Goal: Information Seeking & Learning: Learn about a topic

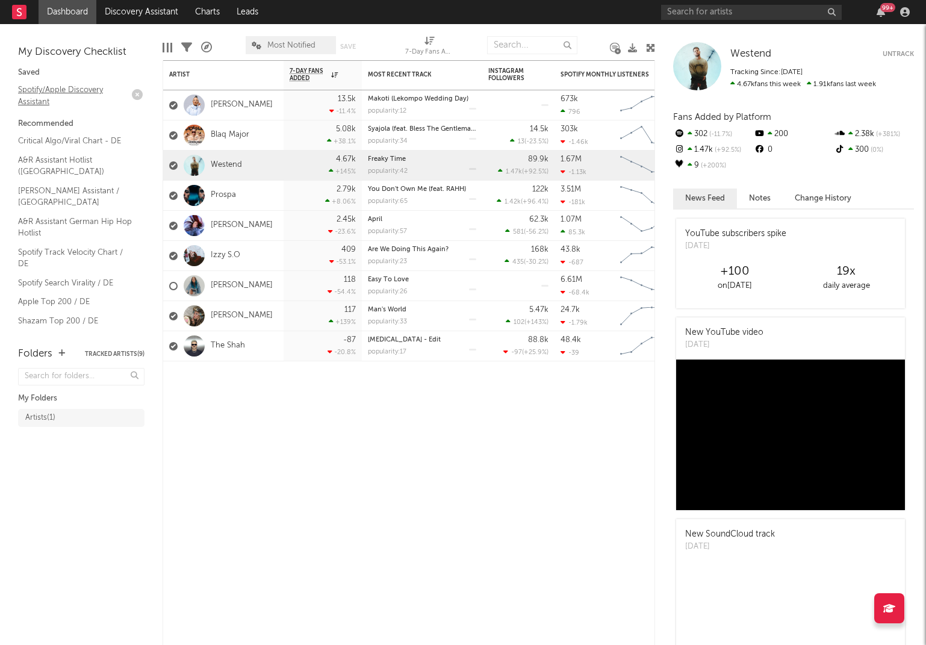
click at [40, 91] on link "Spotify/Apple Discovery Assistant" at bounding box center [75, 95] width 114 height 25
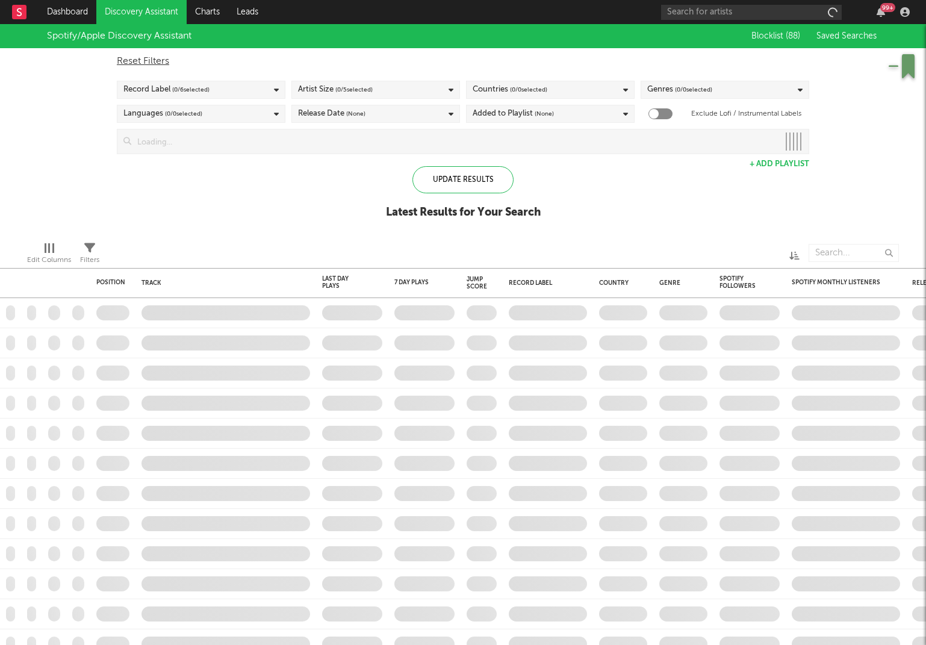
checkbox input "true"
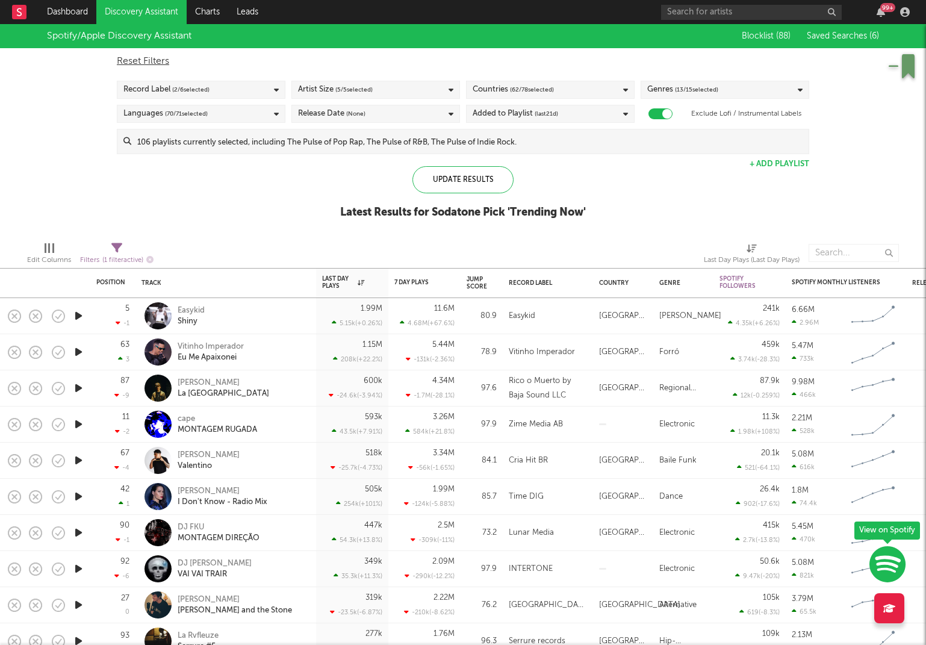
click at [720, 79] on div "Reset Filters Record Label ( 2 / 6 selected) Artist Size ( 5 / 5 selected) Coun…" at bounding box center [463, 101] width 704 height 106
click at [714, 88] on span "( 13 / 15 selected)" at bounding box center [696, 89] width 43 height 14
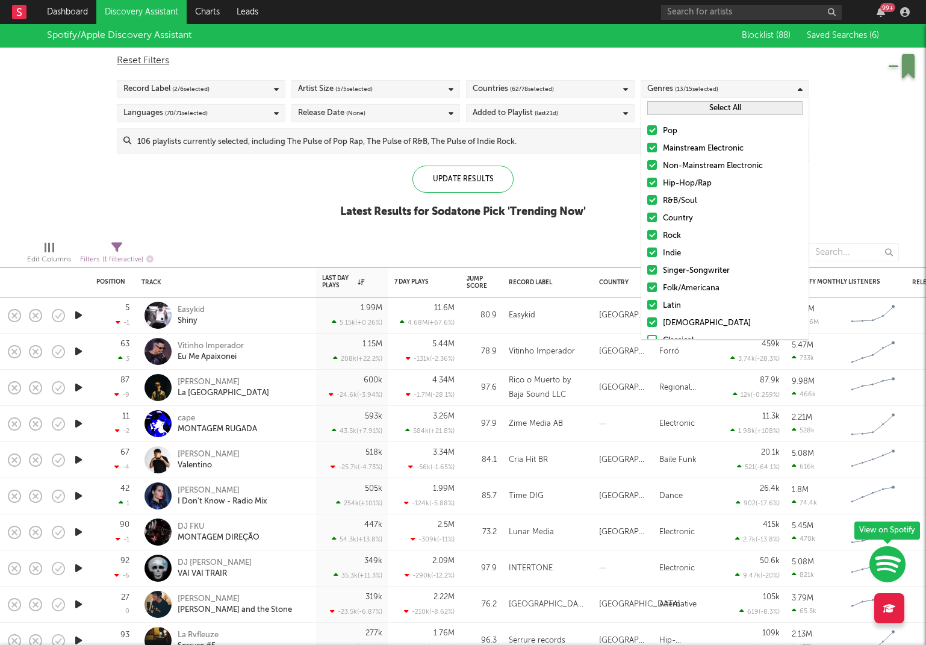
click at [721, 108] on button "Select All" at bounding box center [724, 108] width 155 height 14
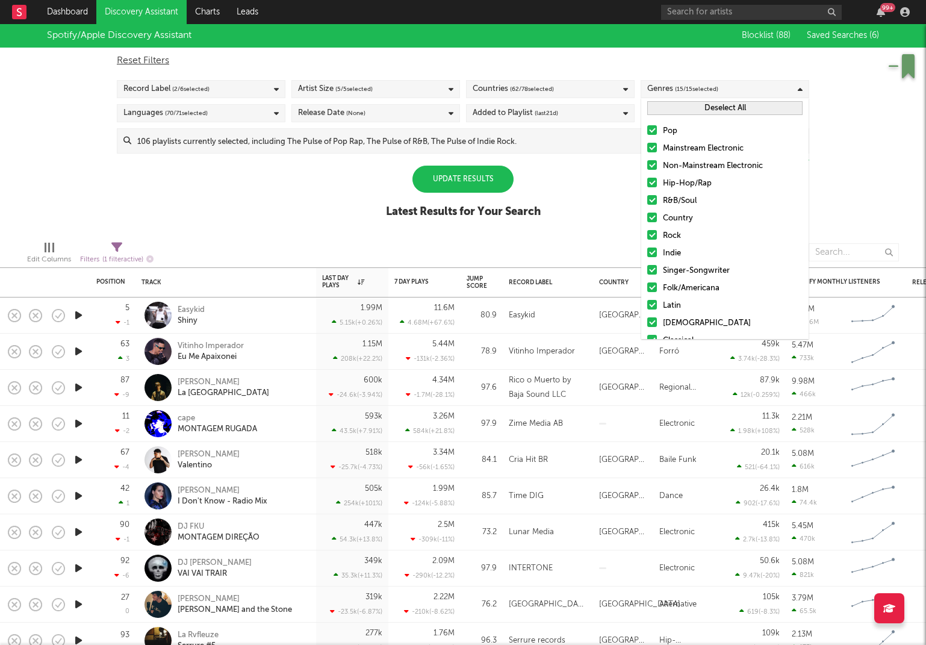
click at [721, 108] on button "Deselect All" at bounding box center [724, 108] width 155 height 14
click at [653, 141] on div "Pop Mainstream Electronic Non-Mainstream Electronic Hip-Hop/Rap R&B/Soul Countr…" at bounding box center [724, 253] width 167 height 271
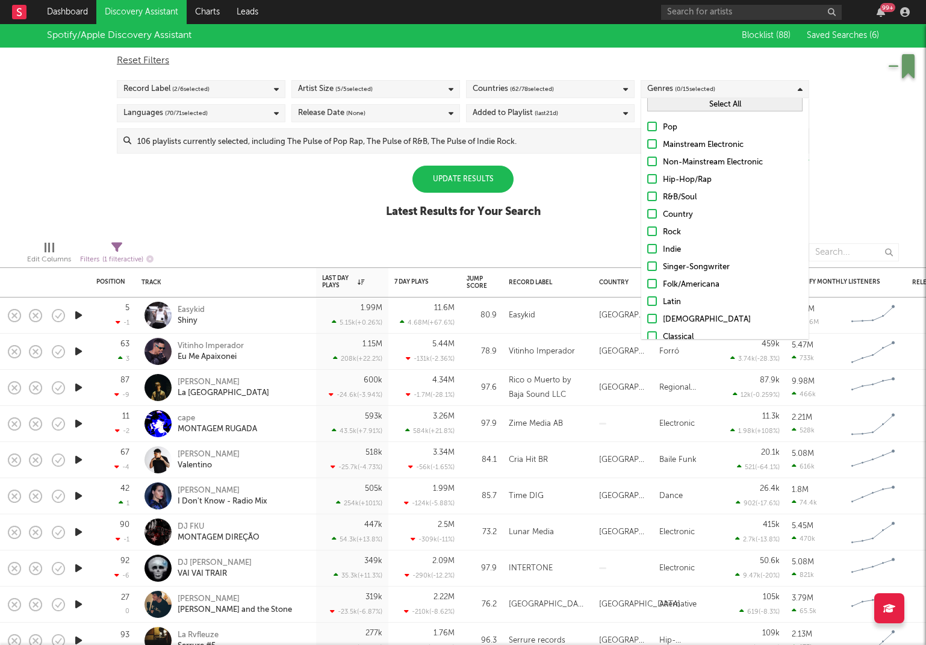
click at [650, 143] on div at bounding box center [652, 144] width 10 height 10
click at [647, 143] on input "Mainstream Electronic" at bounding box center [647, 145] width 0 height 14
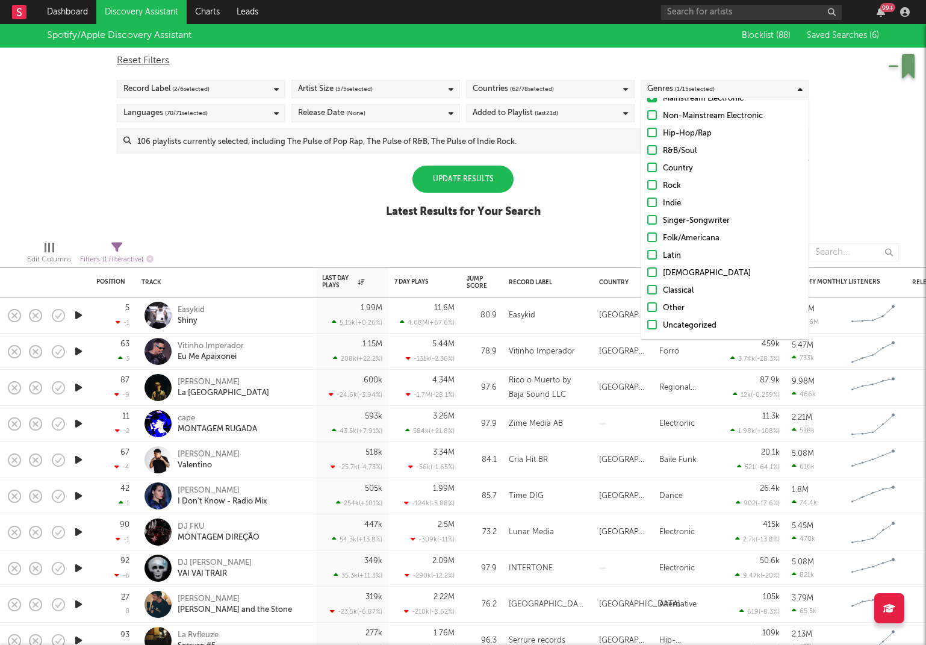
scroll to position [50, 0]
click at [444, 175] on div "Update Results" at bounding box center [462, 179] width 101 height 27
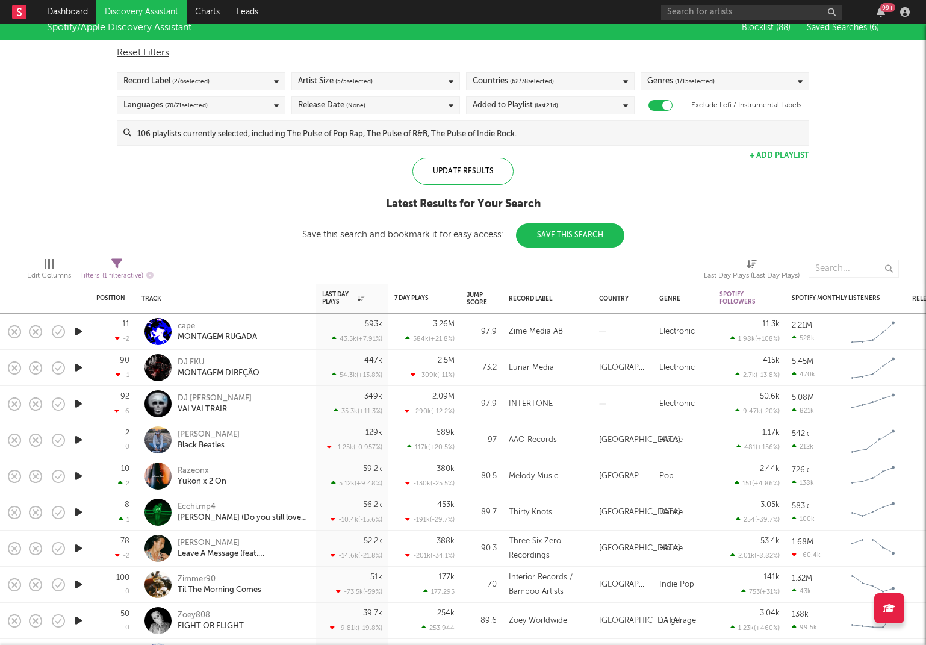
click at [531, 80] on span "( 62 / 78 selected)" at bounding box center [532, 81] width 44 height 14
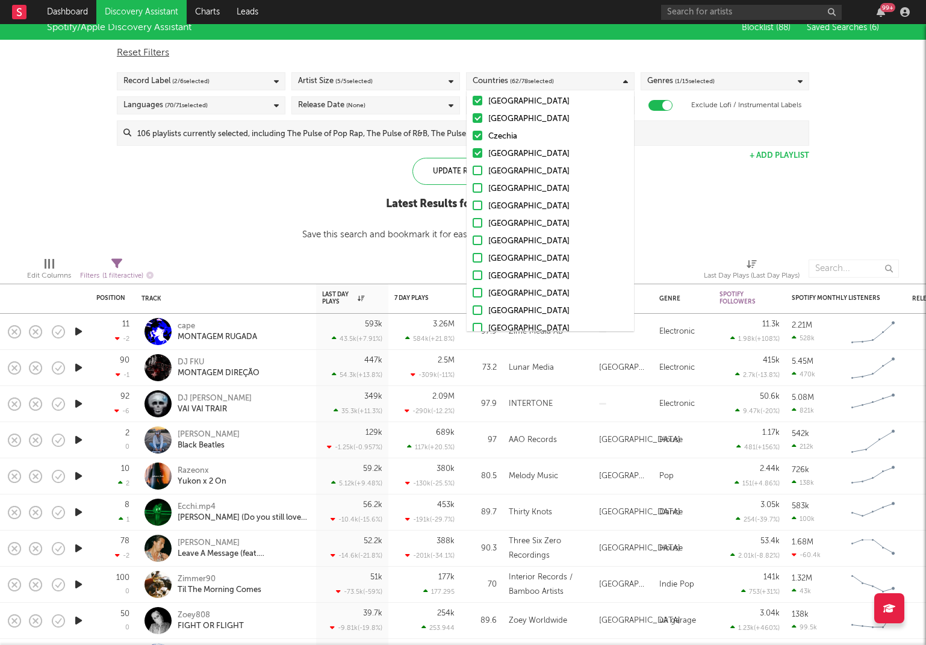
scroll to position [1064, 0]
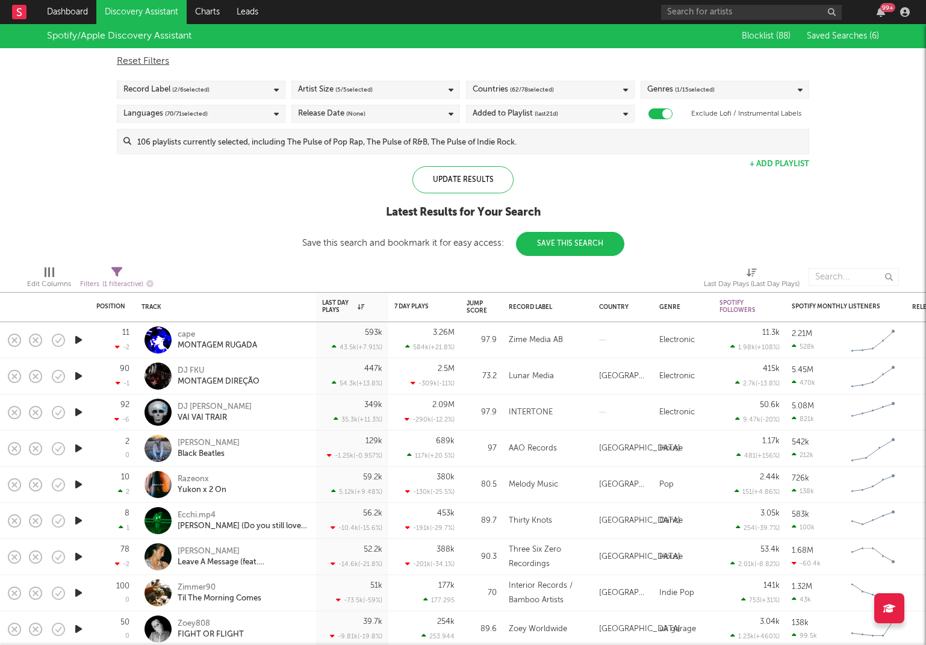
click at [554, 82] on div "Countries ( 62 / 78 selected)" at bounding box center [550, 90] width 169 height 18
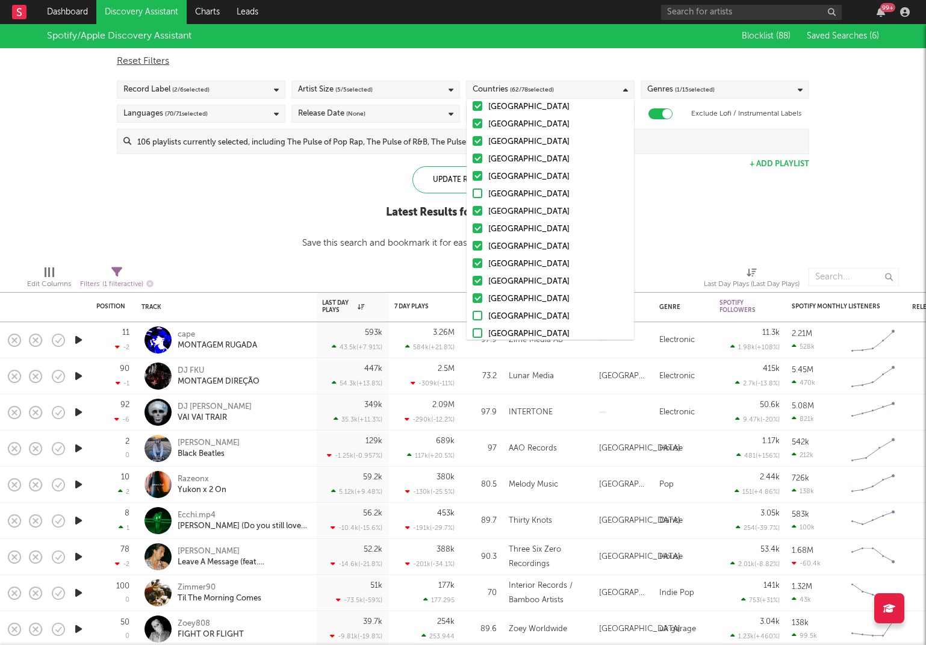
scroll to position [284, 0]
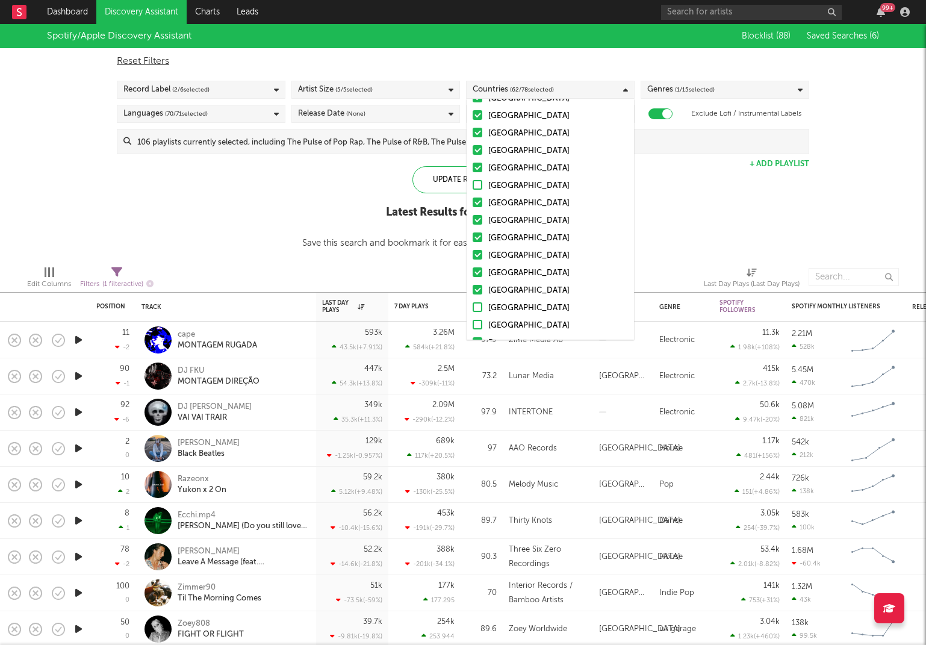
click at [201, 231] on div "Spotify/Apple Discovery Assistant Blocklist ( 88 ) Saved Searches ( 6 ) Reset F…" at bounding box center [463, 140] width 926 height 232
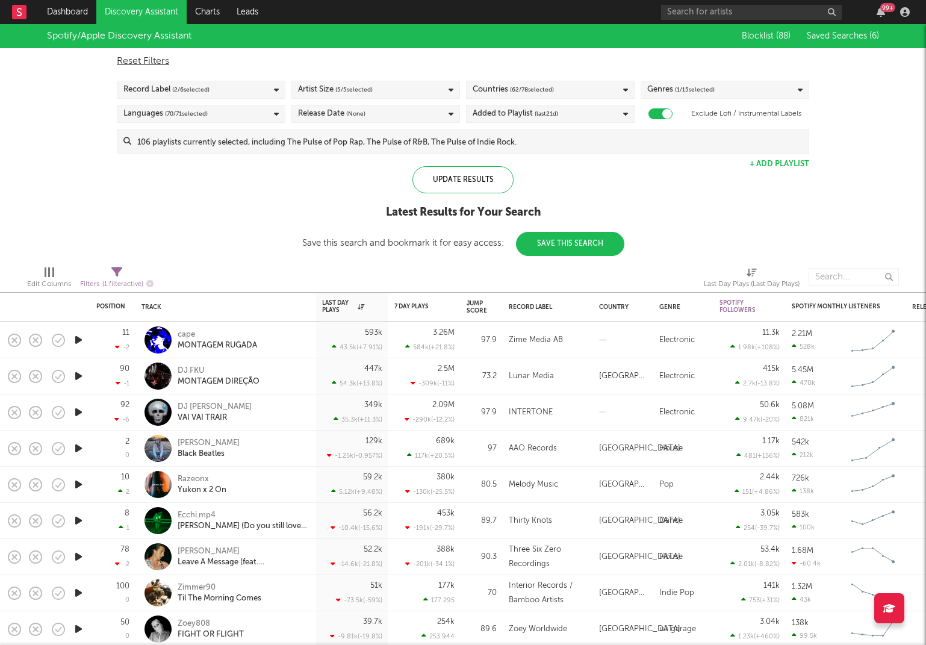
click at [78, 448] on icon "button" at bounding box center [78, 448] width 13 height 15
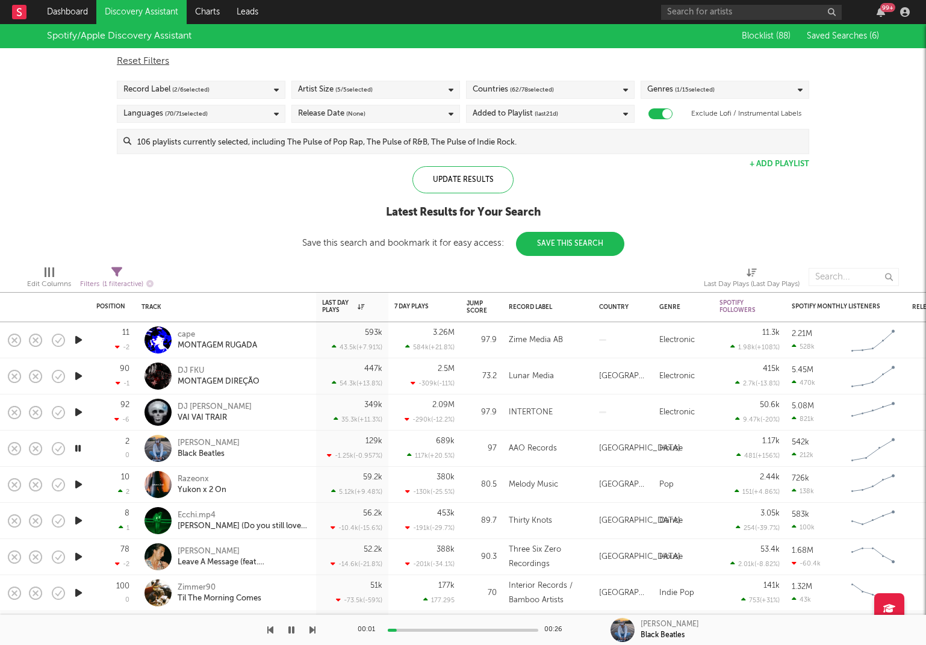
click at [78, 483] on icon "button" at bounding box center [78, 484] width 13 height 15
click at [77, 521] on icon "button" at bounding box center [78, 520] width 13 height 15
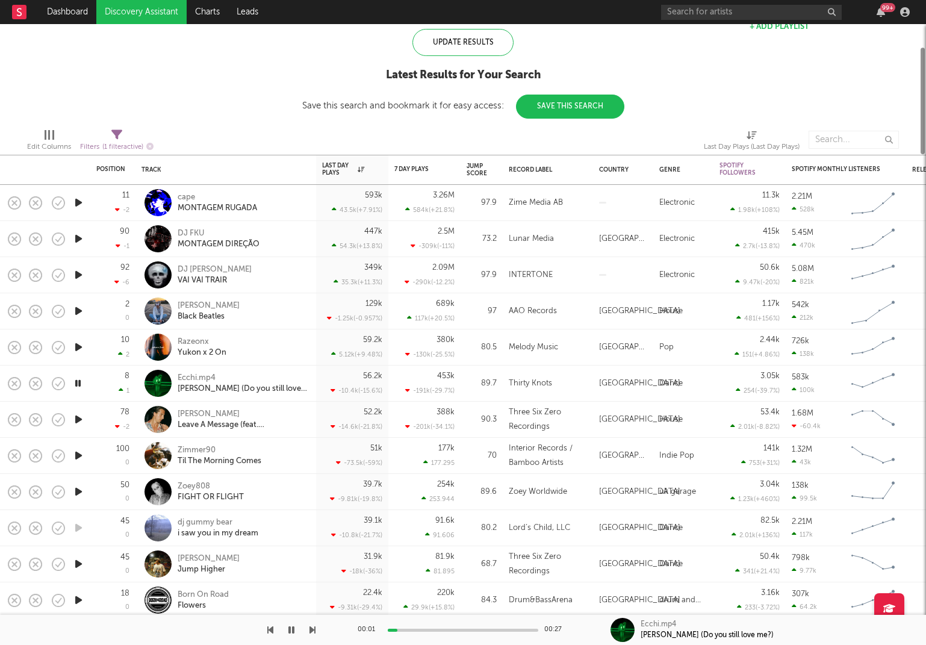
click at [76, 420] on icon "button" at bounding box center [78, 419] width 13 height 15
click at [79, 457] on icon "button" at bounding box center [78, 455] width 13 height 15
click at [78, 491] on icon "button" at bounding box center [78, 491] width 13 height 15
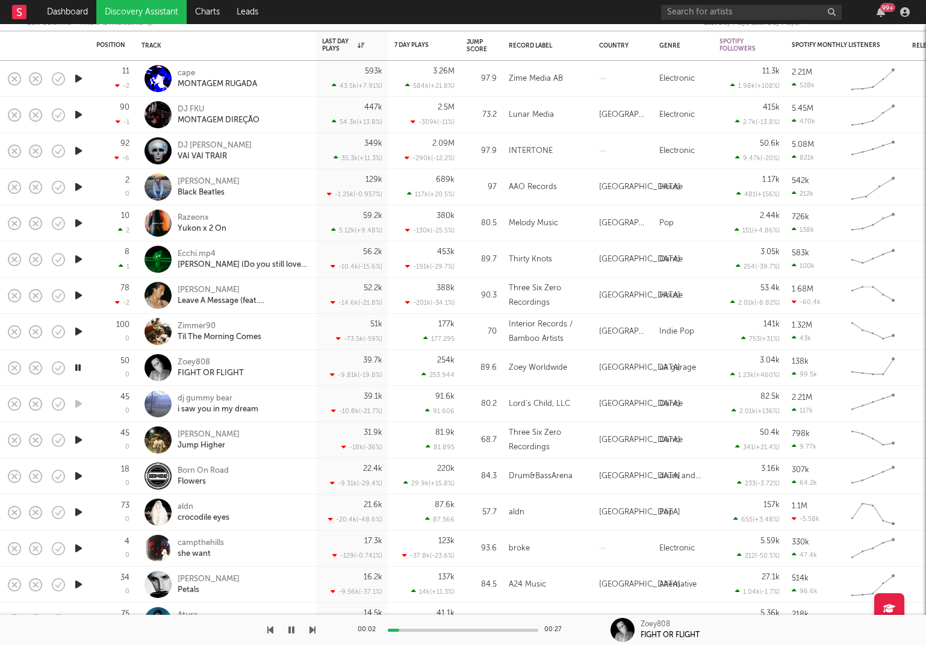
click at [79, 442] on icon "button" at bounding box center [78, 439] width 13 height 15
click at [76, 474] on icon "button" at bounding box center [78, 475] width 13 height 15
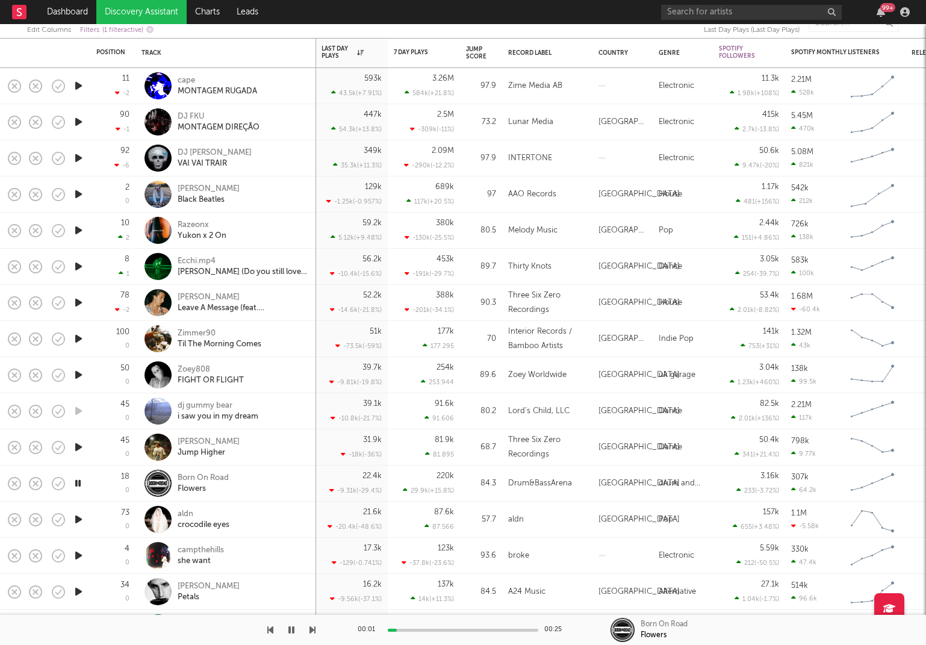
click at [81, 553] on icon "button" at bounding box center [78, 555] width 13 height 15
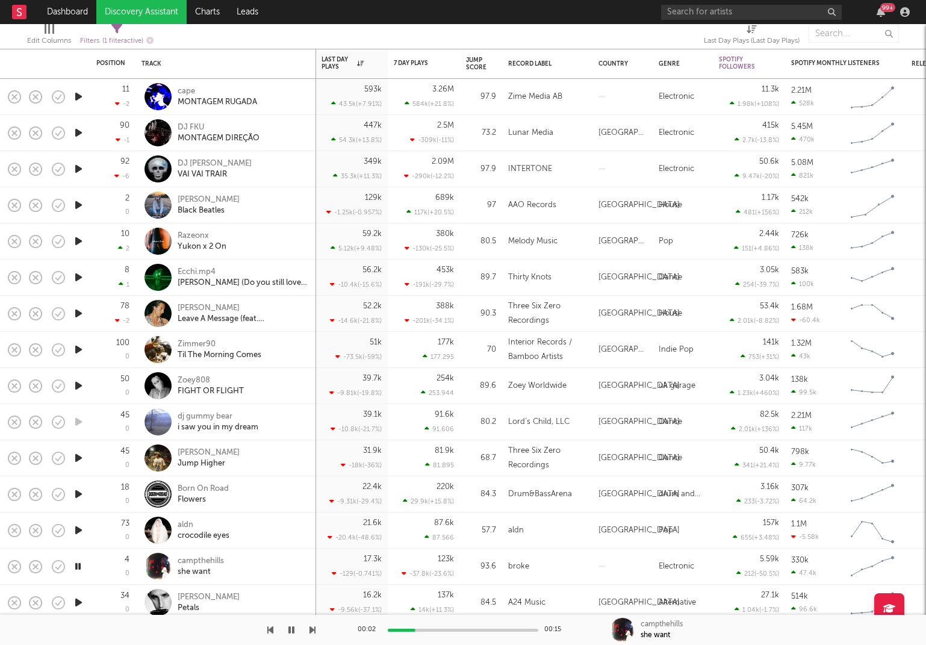
click at [82, 532] on icon "button" at bounding box center [78, 529] width 13 height 15
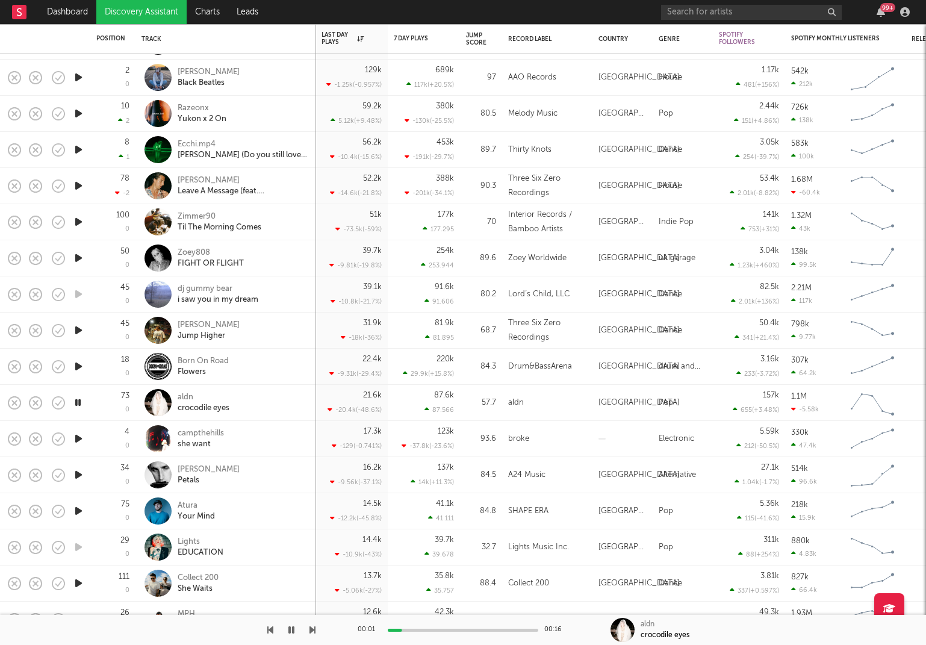
click at [79, 473] on icon "button" at bounding box center [78, 474] width 13 height 15
click at [76, 508] on icon "button" at bounding box center [78, 510] width 13 height 15
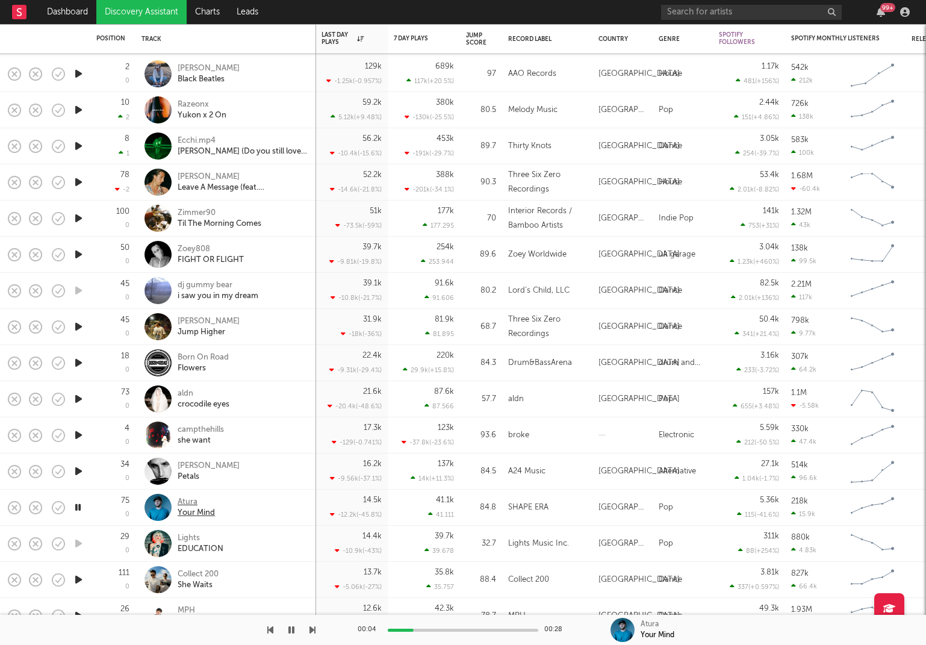
click at [181, 503] on div "Atura" at bounding box center [196, 502] width 37 height 11
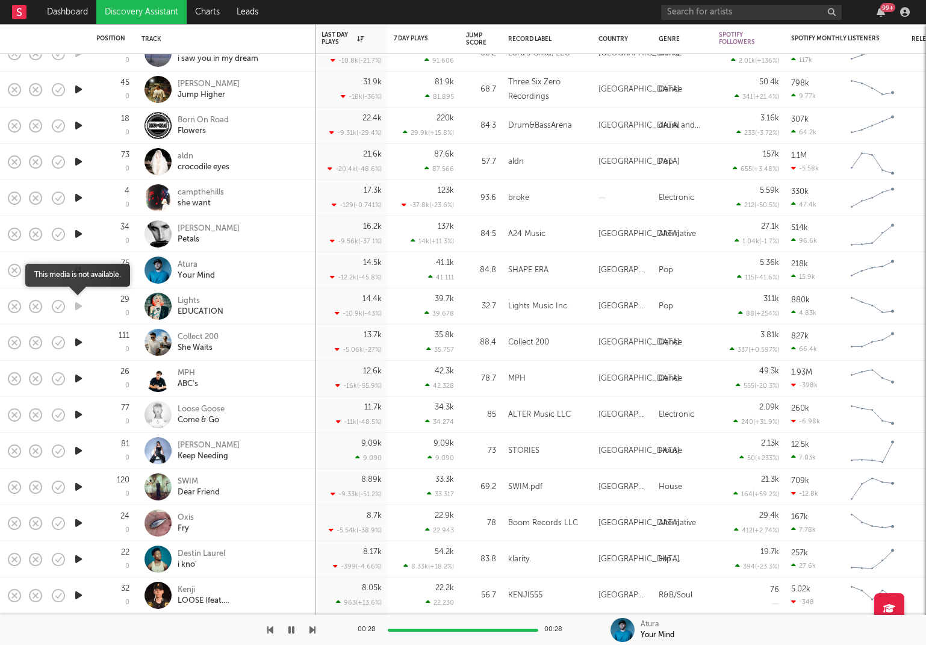
click at [74, 304] on icon "button" at bounding box center [78, 306] width 13 height 15
click at [79, 342] on icon "button" at bounding box center [78, 342] width 13 height 15
click at [79, 378] on icon "button" at bounding box center [78, 378] width 13 height 15
drag, startPoint x: 76, startPoint y: 411, endPoint x: 75, endPoint y: 427, distance: 15.7
click at [76, 411] on icon "button" at bounding box center [78, 414] width 13 height 15
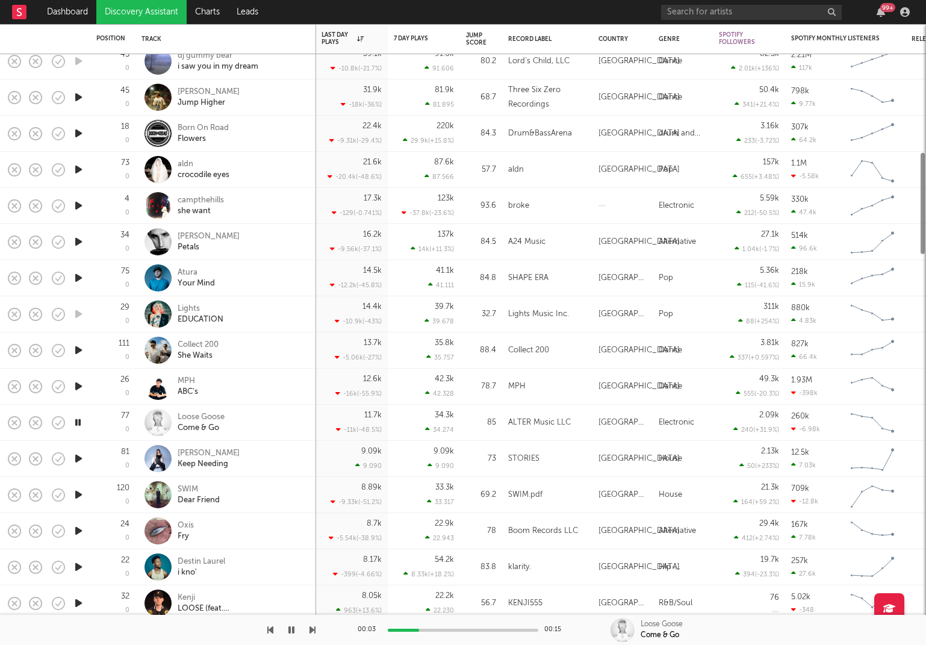
click at [76, 456] on icon "button" at bounding box center [78, 458] width 13 height 15
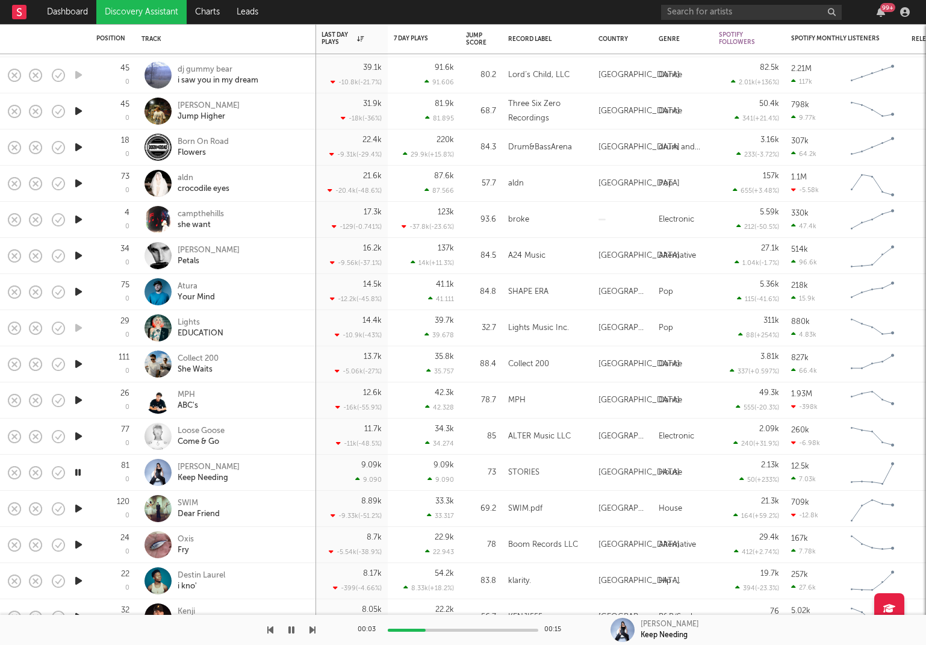
drag, startPoint x: 454, startPoint y: 629, endPoint x: 460, endPoint y: 630, distance: 6.0
click at [454, 629] on div at bounding box center [463, 629] width 150 height 3
click at [480, 629] on div at bounding box center [463, 629] width 150 height 3
click at [78, 507] on icon "button" at bounding box center [78, 508] width 13 height 15
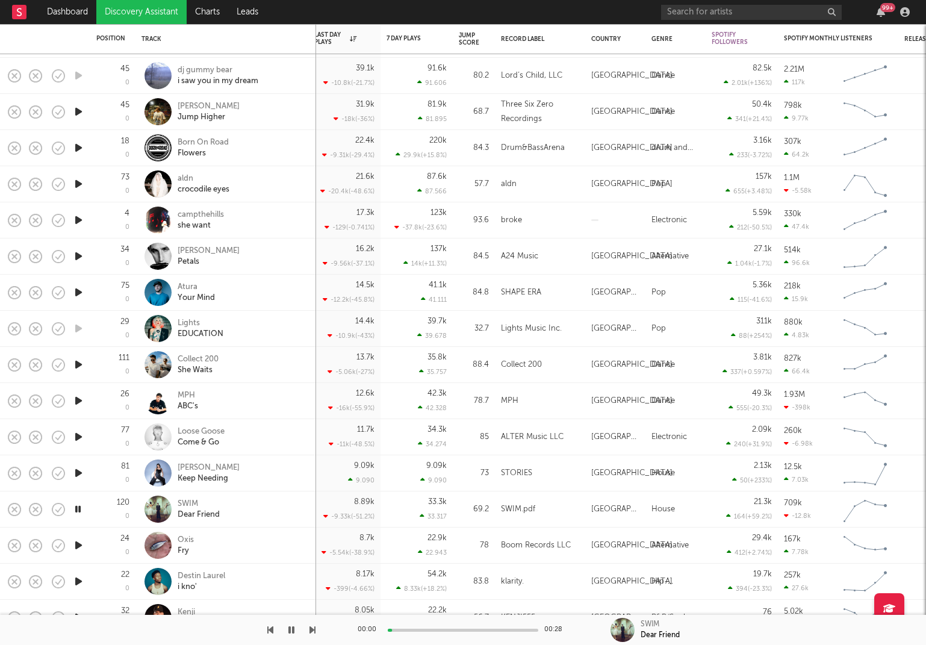
click at [77, 546] on icon "button" at bounding box center [78, 544] width 13 height 15
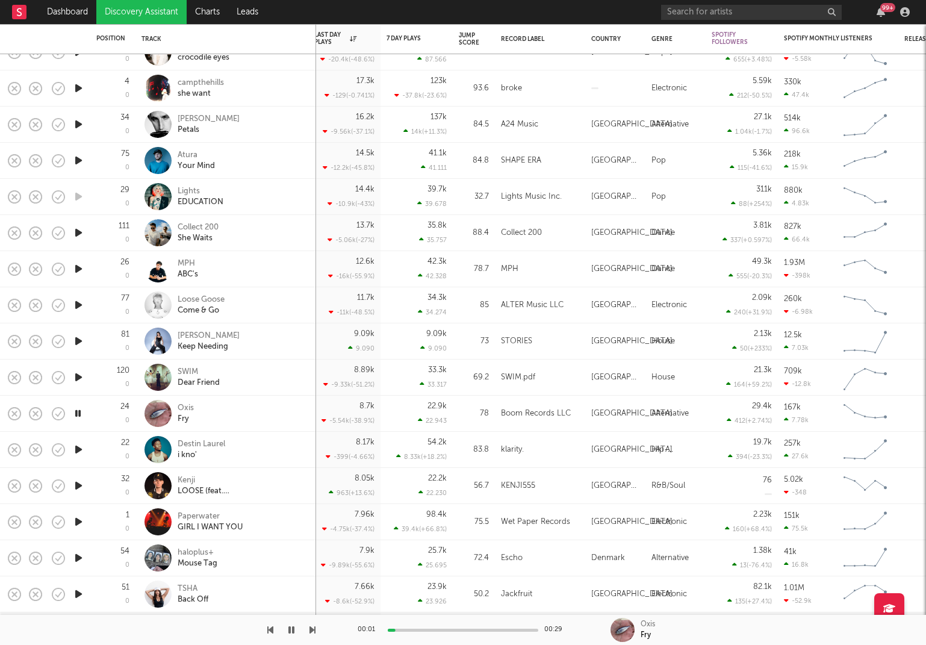
click at [77, 484] on icon "button" at bounding box center [78, 485] width 13 height 15
click at [79, 524] on icon "button" at bounding box center [78, 521] width 13 height 15
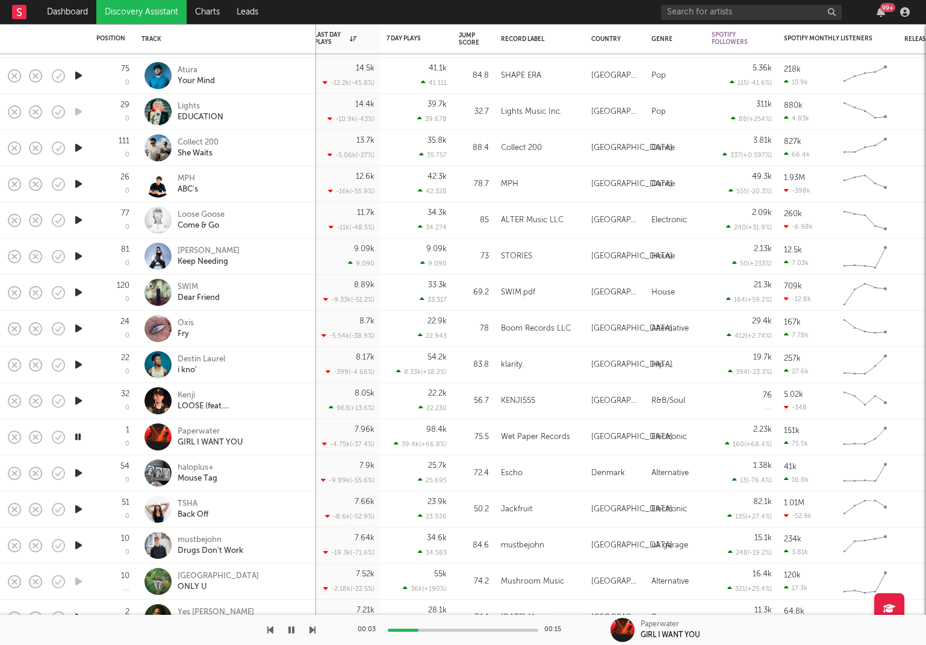
click at [80, 510] on icon "button" at bounding box center [78, 508] width 13 height 15
click at [76, 544] on icon "button" at bounding box center [78, 544] width 13 height 15
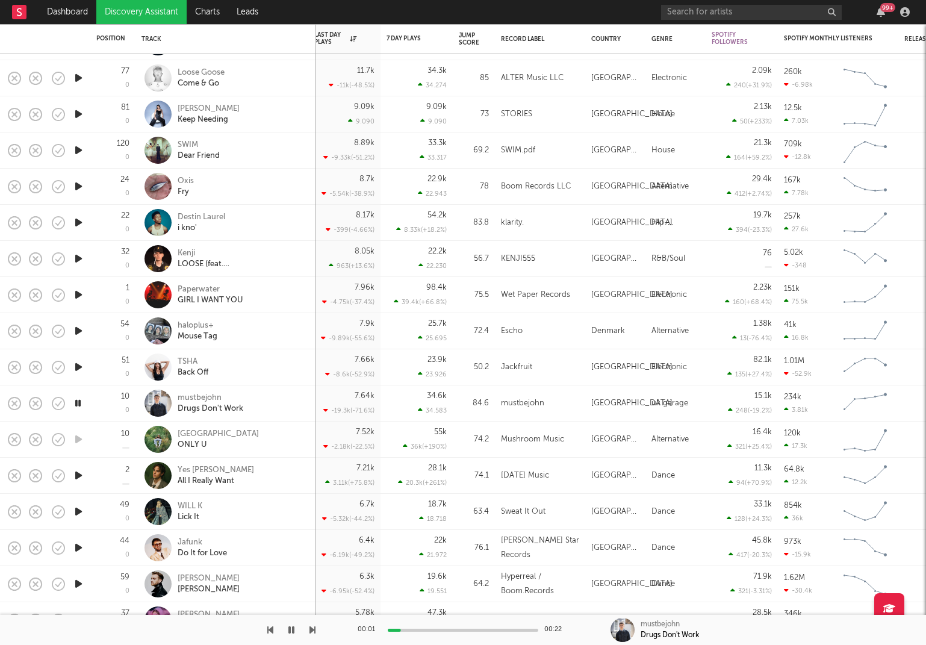
click at [78, 473] on icon "button" at bounding box center [78, 475] width 13 height 15
click at [79, 512] on icon "button" at bounding box center [78, 511] width 13 height 15
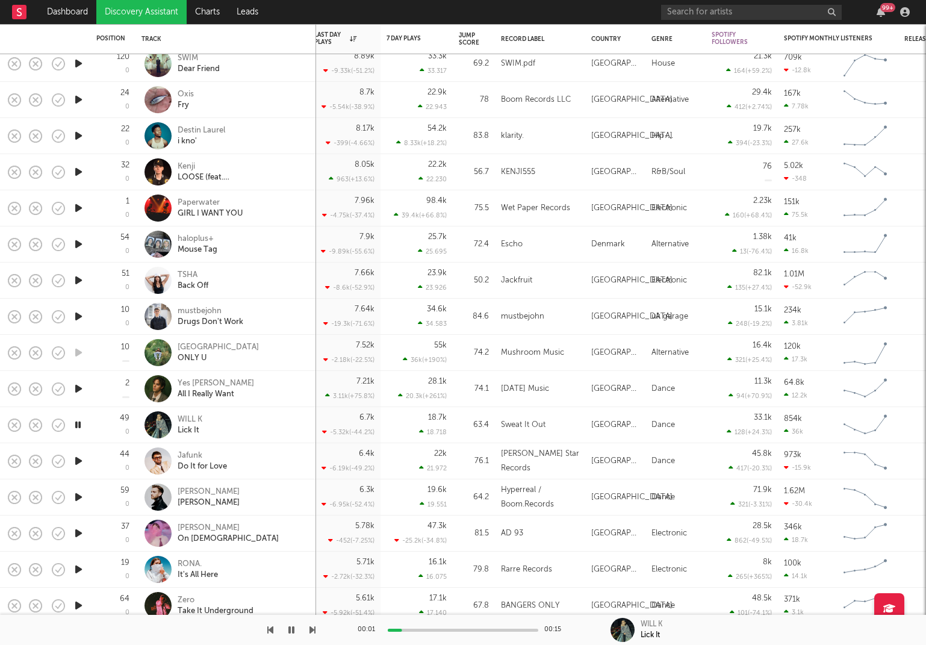
click at [73, 494] on icon "button" at bounding box center [78, 496] width 13 height 15
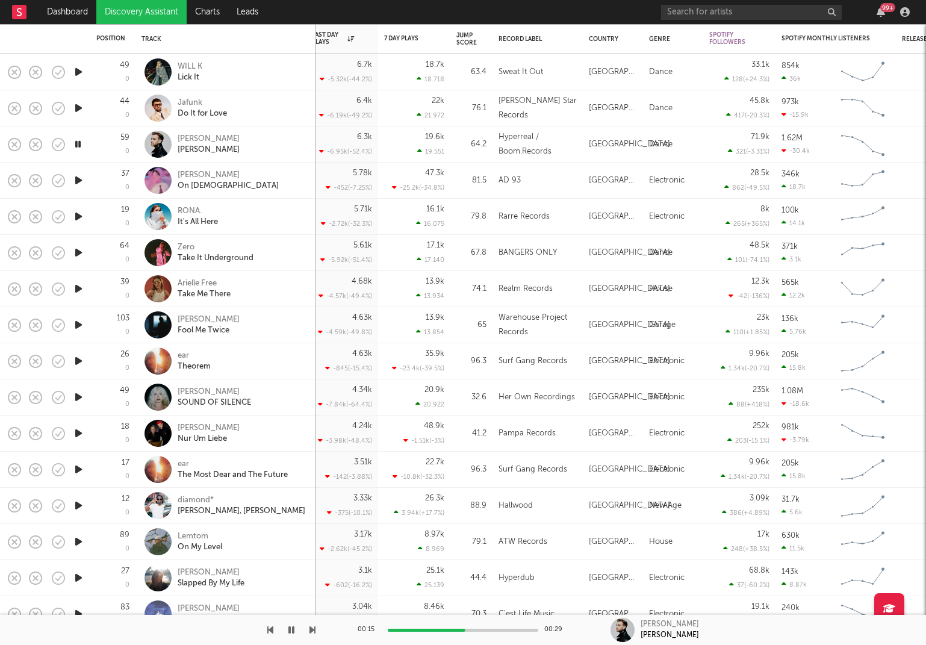
click at [78, 213] on icon "button" at bounding box center [78, 216] width 13 height 15
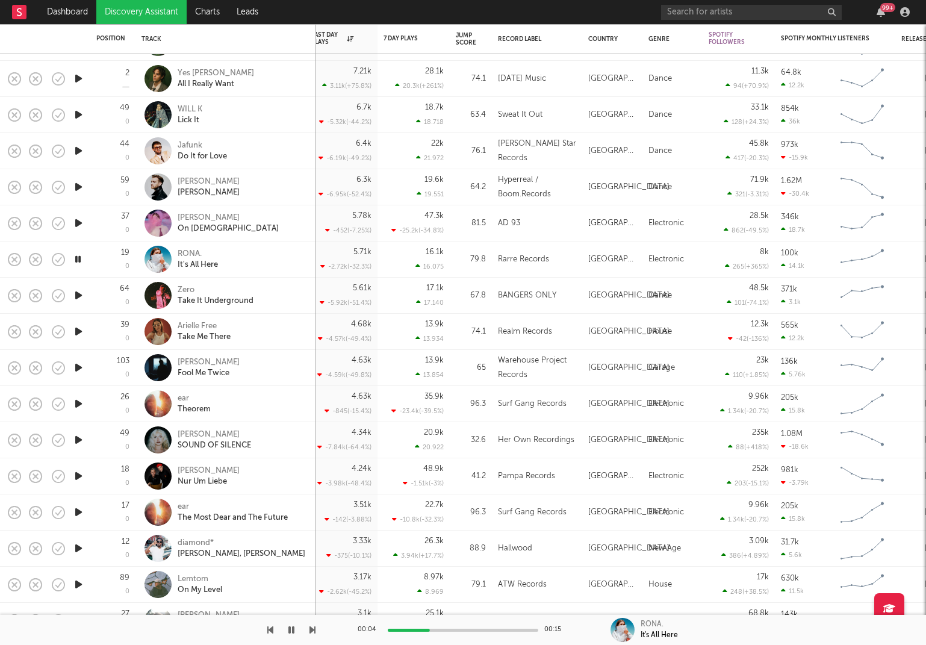
click at [469, 630] on div at bounding box center [463, 629] width 150 height 3
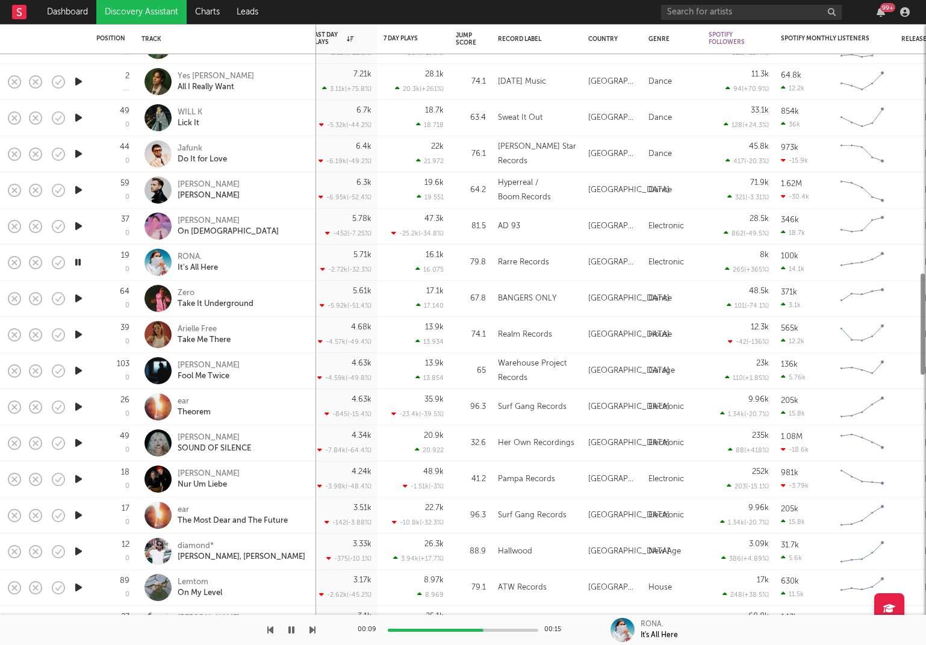
click at [76, 440] on icon "button" at bounding box center [78, 442] width 13 height 15
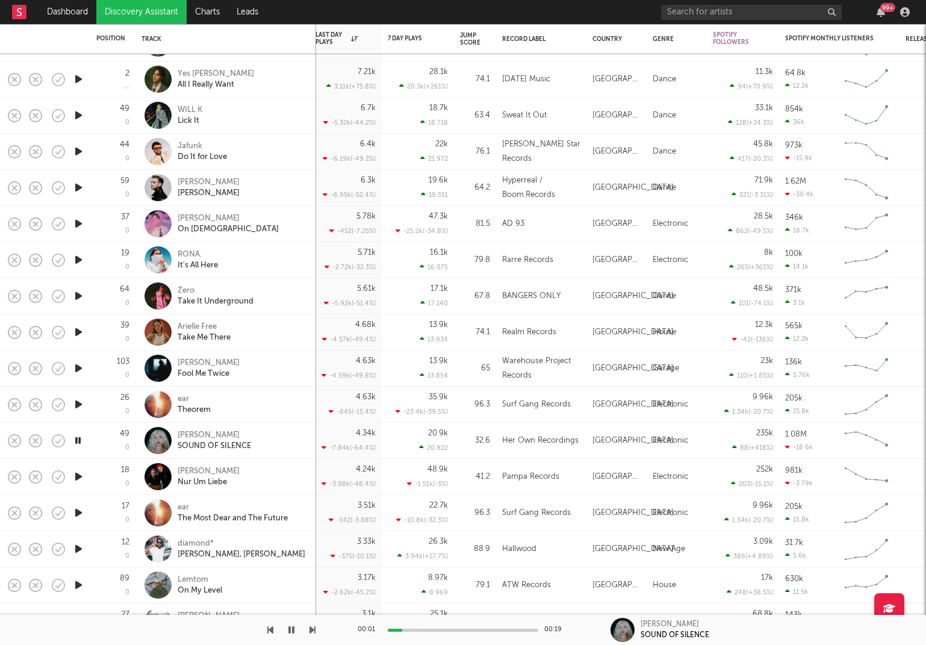
click at [79, 477] on icon "button" at bounding box center [78, 476] width 13 height 15
click at [77, 330] on icon "button" at bounding box center [78, 330] width 13 height 15
click at [75, 513] on icon "button" at bounding box center [78, 511] width 13 height 15
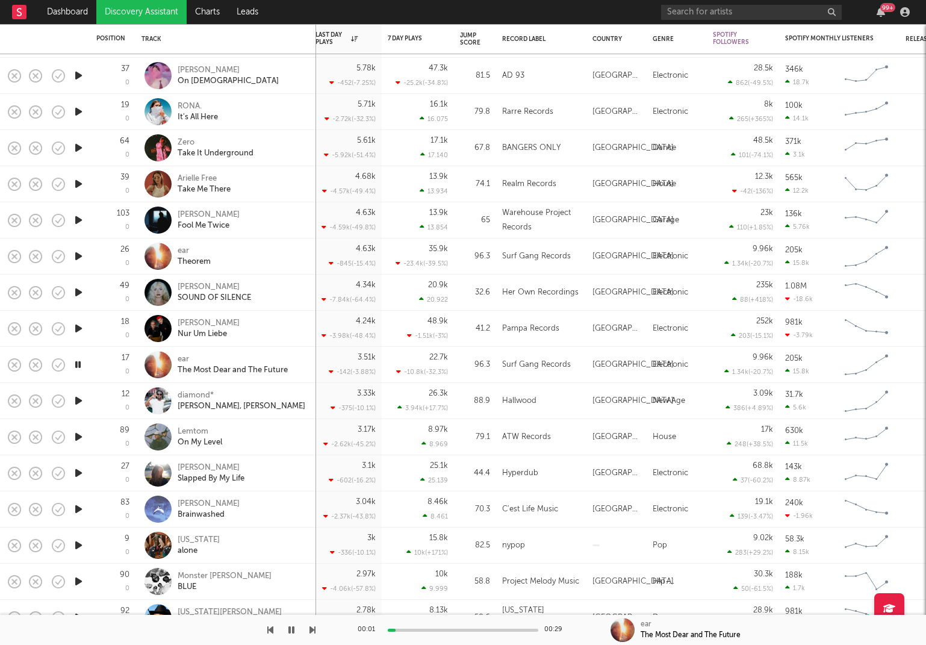
click at [75, 438] on icon "button" at bounding box center [78, 436] width 13 height 15
click at [76, 473] on icon "button" at bounding box center [78, 472] width 13 height 15
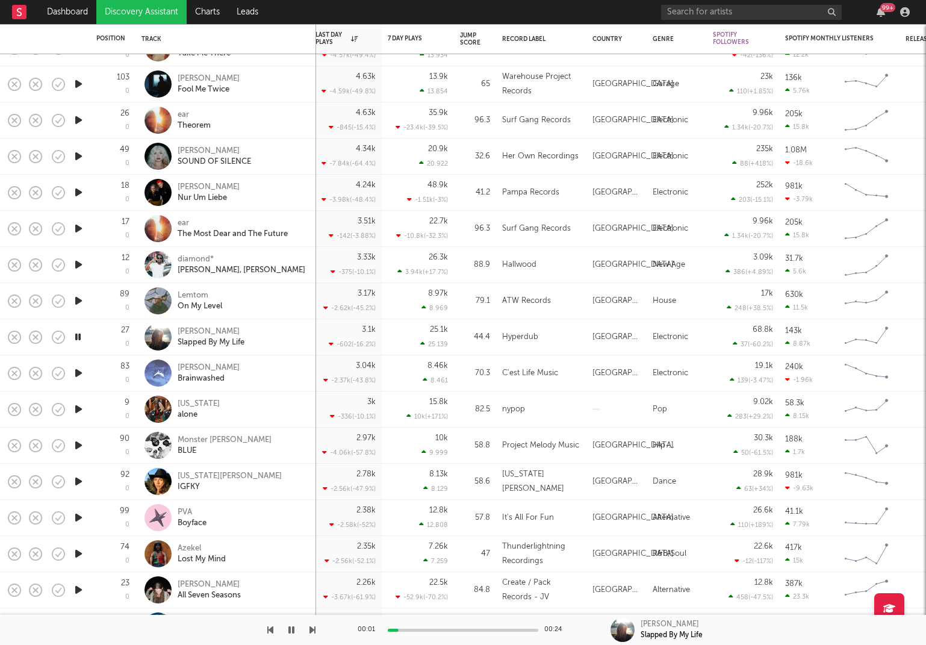
click at [82, 409] on icon "button" at bounding box center [78, 408] width 13 height 15
click at [80, 481] on icon "button" at bounding box center [78, 481] width 13 height 15
click at [81, 517] on icon "button" at bounding box center [78, 517] width 13 height 15
click at [73, 554] on icon "button" at bounding box center [78, 553] width 13 height 15
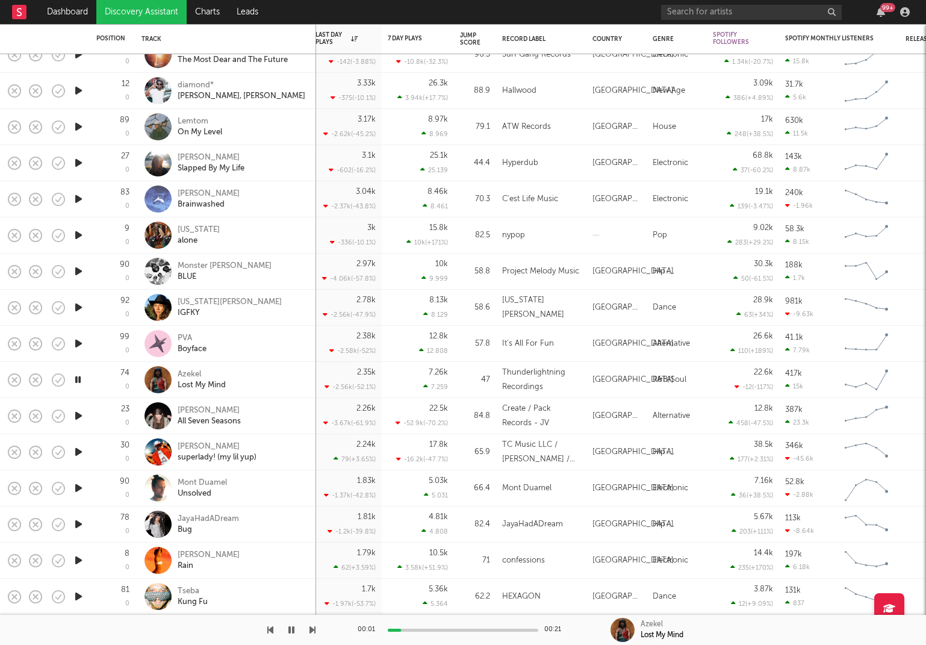
click at [76, 417] on icon "button" at bounding box center [78, 415] width 13 height 15
click at [81, 559] on icon "button" at bounding box center [78, 560] width 13 height 15
click at [291, 630] on icon "button" at bounding box center [291, 630] width 6 height 10
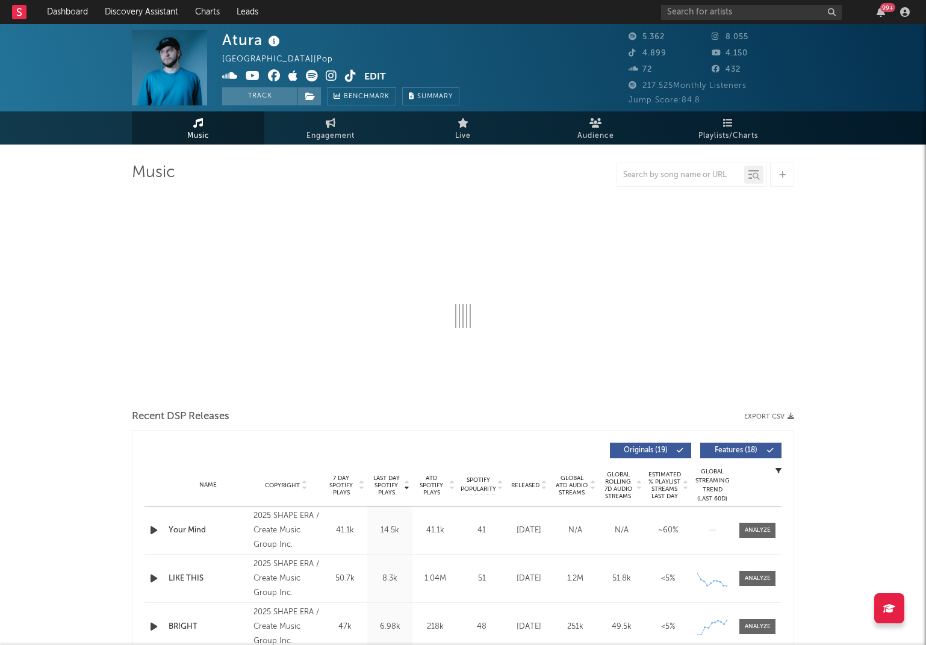
select select "1w"
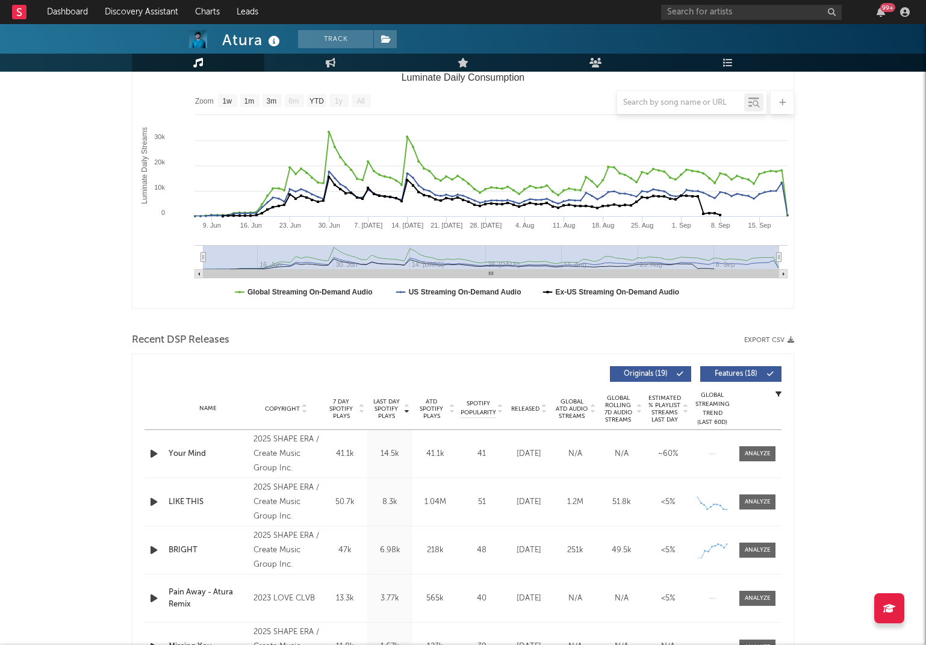
scroll to position [172, 0]
click at [760, 451] on div at bounding box center [758, 452] width 26 height 9
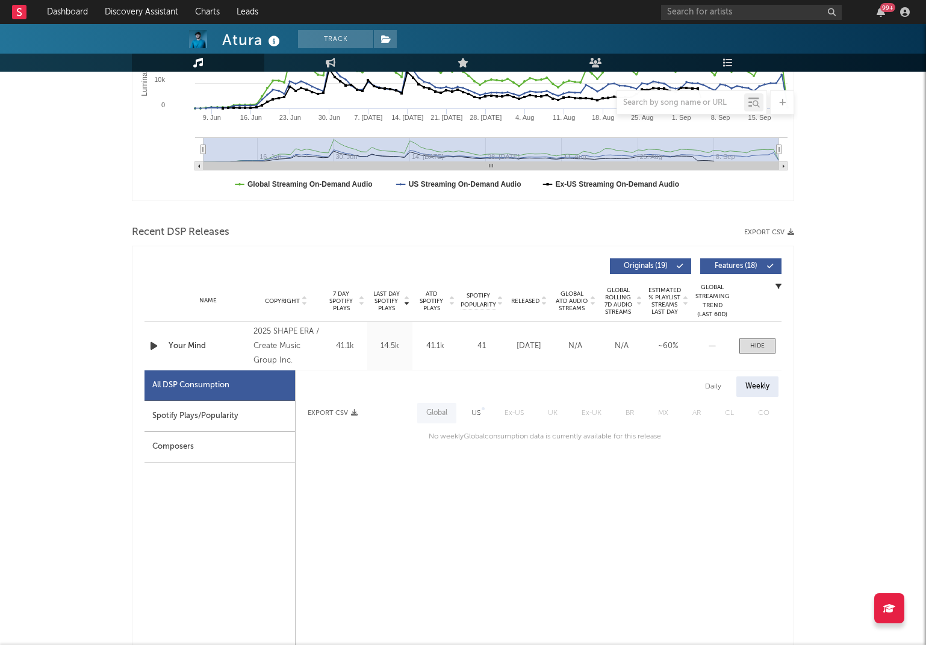
scroll to position [283, 0]
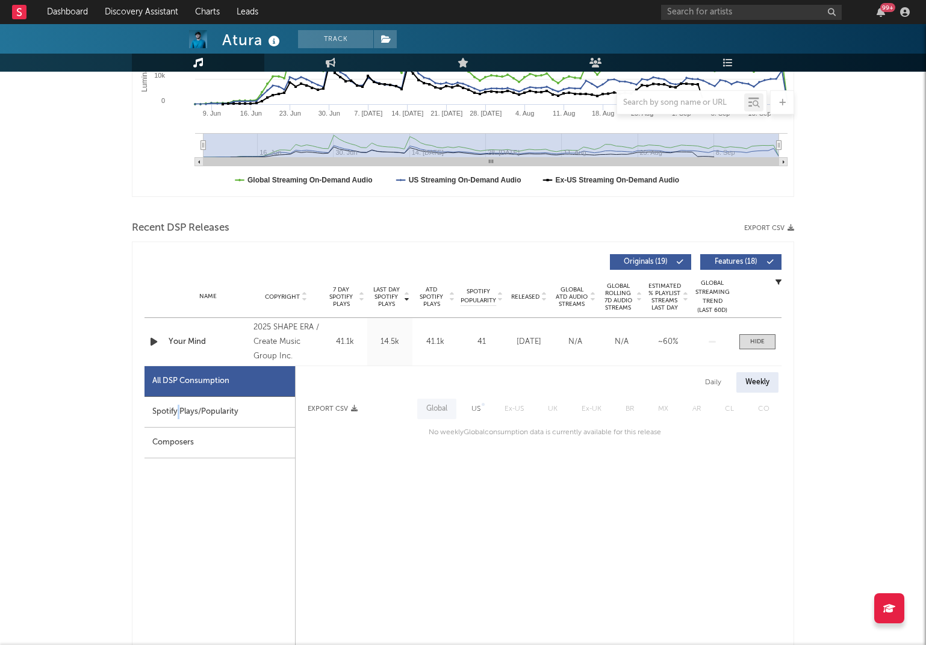
click at [178, 410] on div "Spotify Plays/Popularity" at bounding box center [219, 412] width 150 height 31
select select "1w"
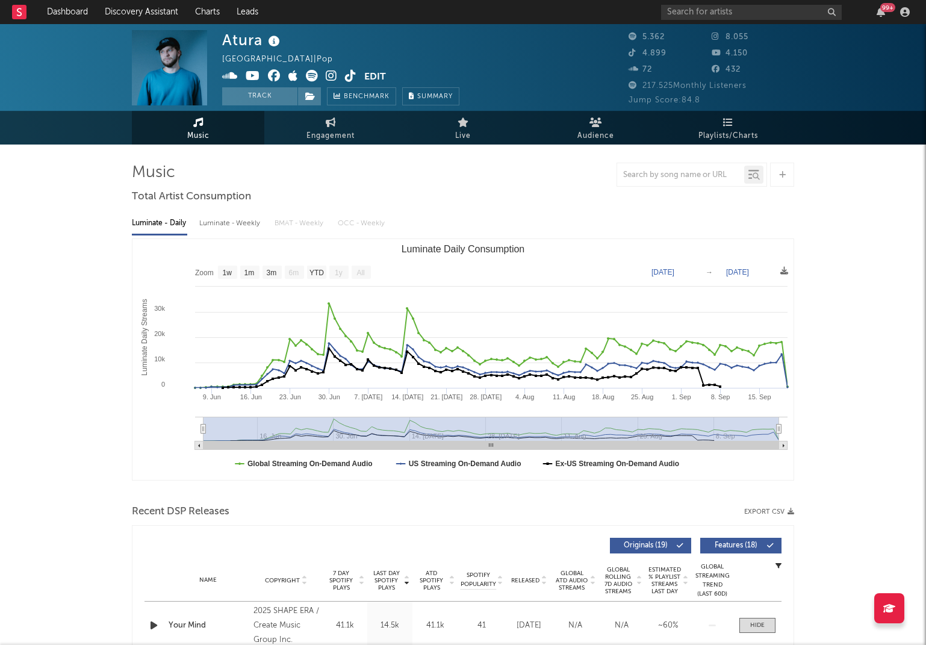
scroll to position [0, 0]
click at [310, 72] on icon at bounding box center [312, 76] width 12 height 12
